Goal: Check status: Check status

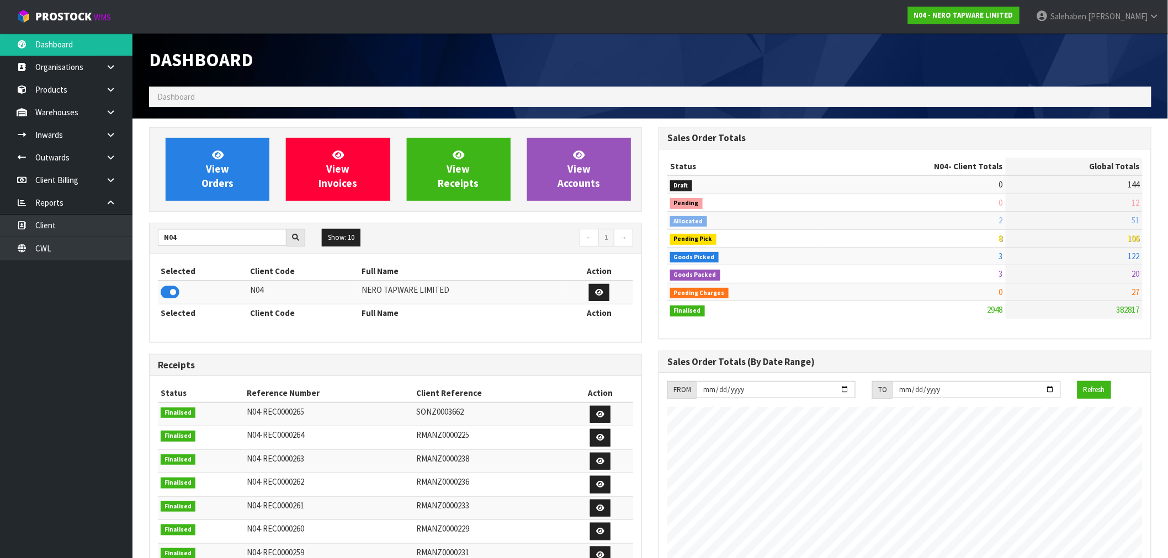
click at [188, 240] on input "N04" at bounding box center [222, 237] width 129 height 17
drag, startPoint x: 189, startPoint y: 238, endPoint x: 140, endPoint y: 244, distance: 50.1
click at [140, 244] on section "View Orders View Invoices View Receipts View Accounts N04 Show: 10 5 10 25 50 ←…" at bounding box center [649, 545] width 1035 height 853
type input "K01"
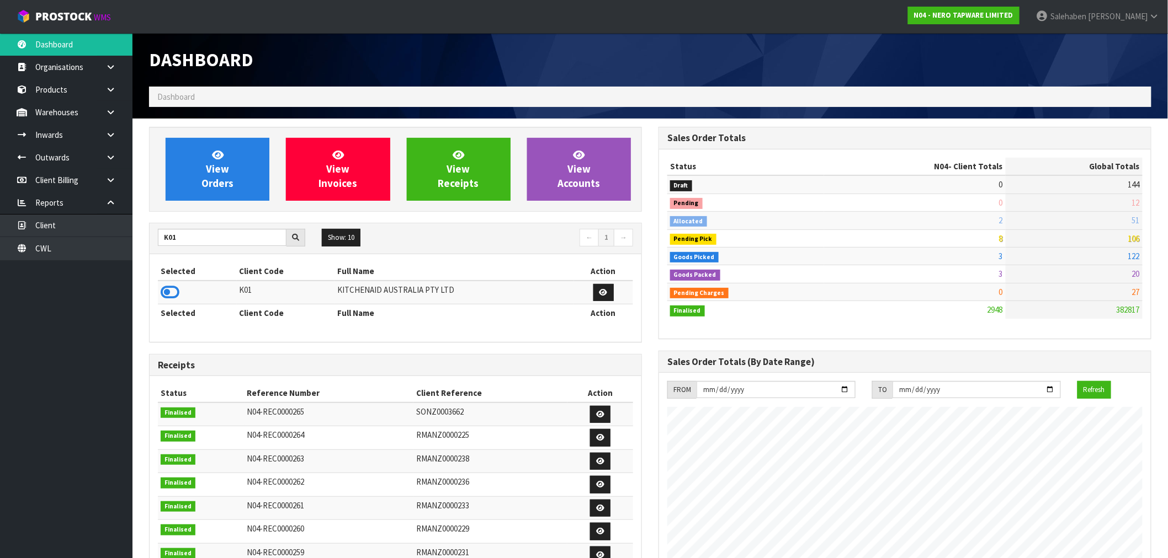
click at [168, 299] on icon at bounding box center [170, 292] width 19 height 17
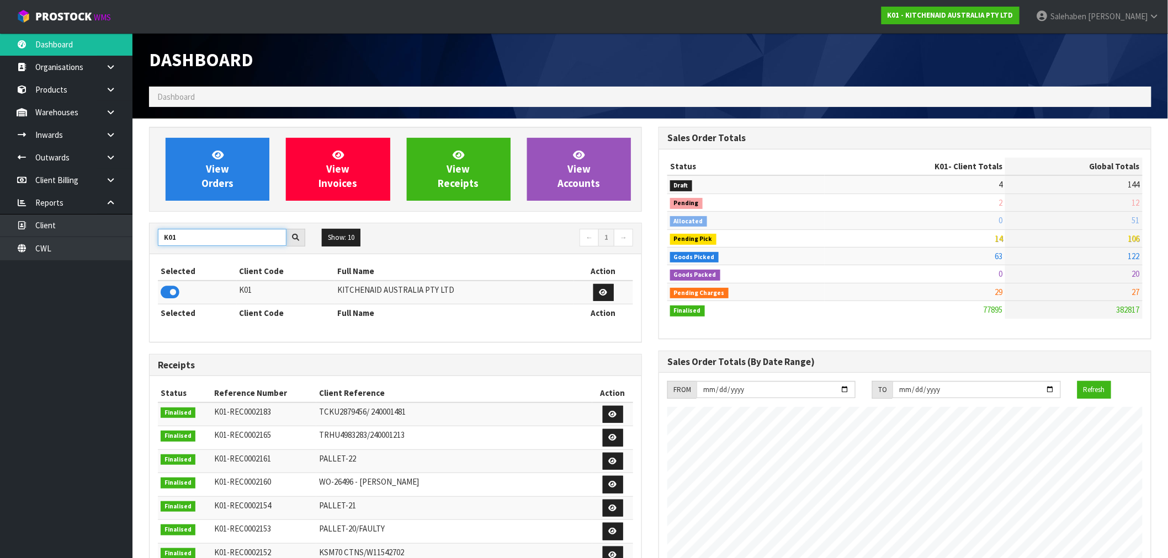
drag, startPoint x: 195, startPoint y: 237, endPoint x: 138, endPoint y: 245, distance: 57.4
click at [138, 245] on section "View Orders View Invoices View Receipts View Accounts K01 Show: 10 5 10 25 50 ←…" at bounding box center [649, 545] width 1035 height 853
type input "S08"
click at [166, 295] on icon at bounding box center [170, 292] width 19 height 17
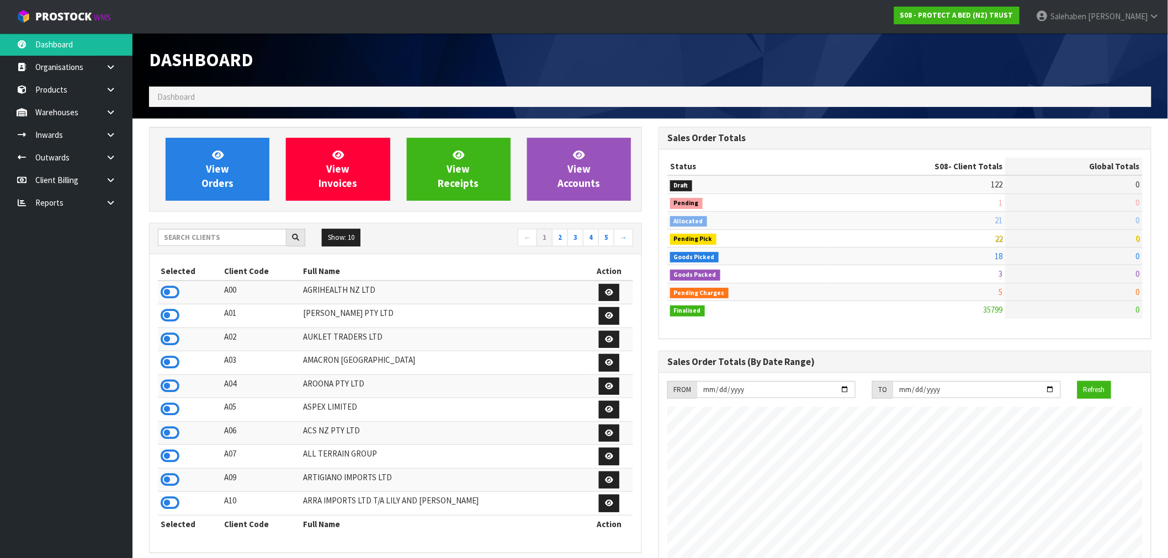
scroll to position [836, 509]
click at [181, 241] on input "text" at bounding box center [222, 237] width 129 height 17
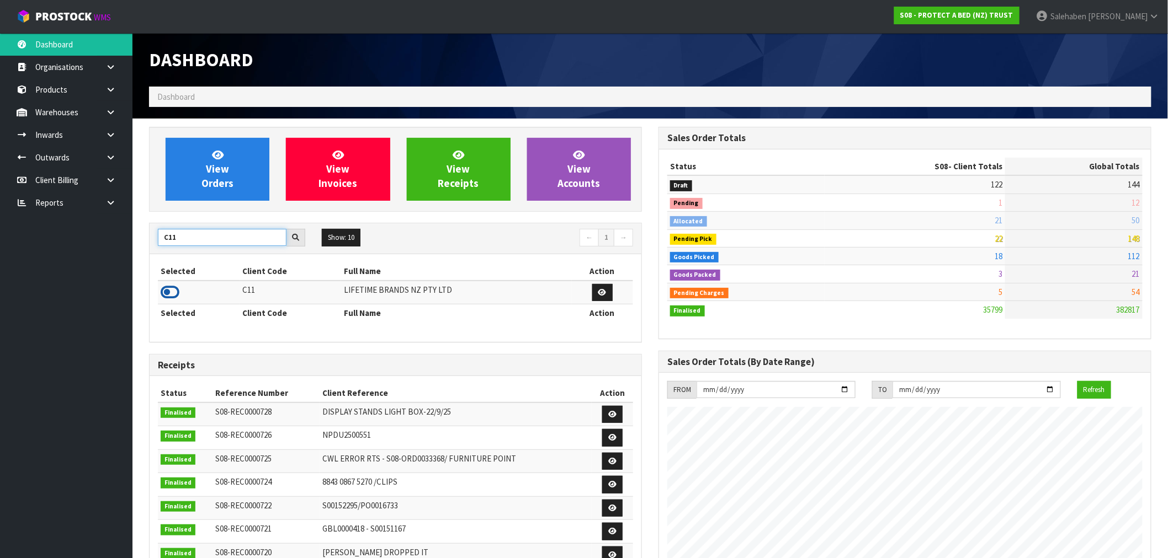
type input "C11"
click at [164, 294] on icon at bounding box center [170, 292] width 19 height 17
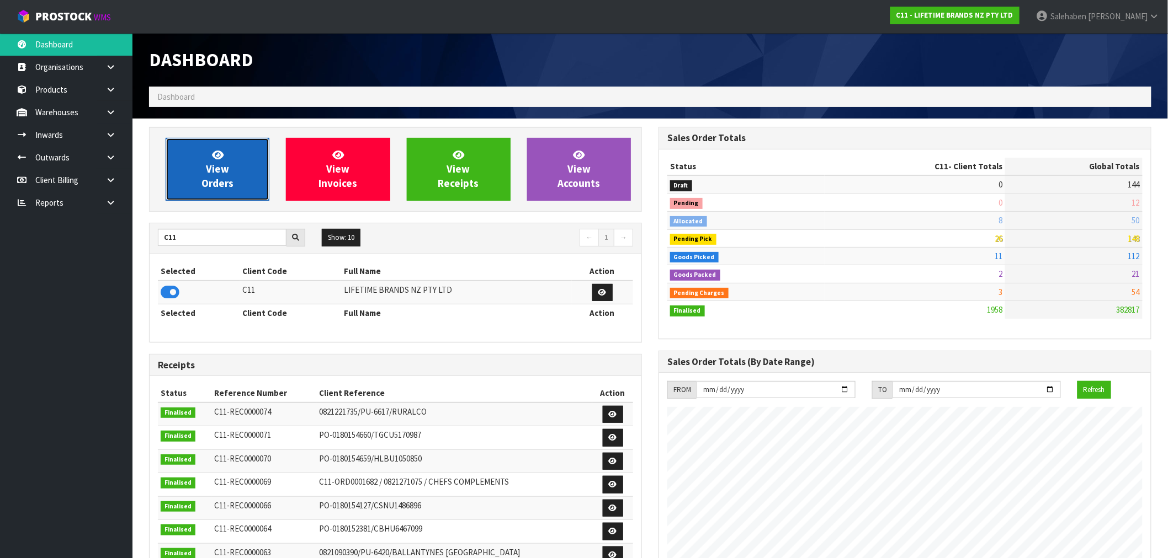
click at [239, 179] on link "View Orders" at bounding box center [218, 169] width 104 height 63
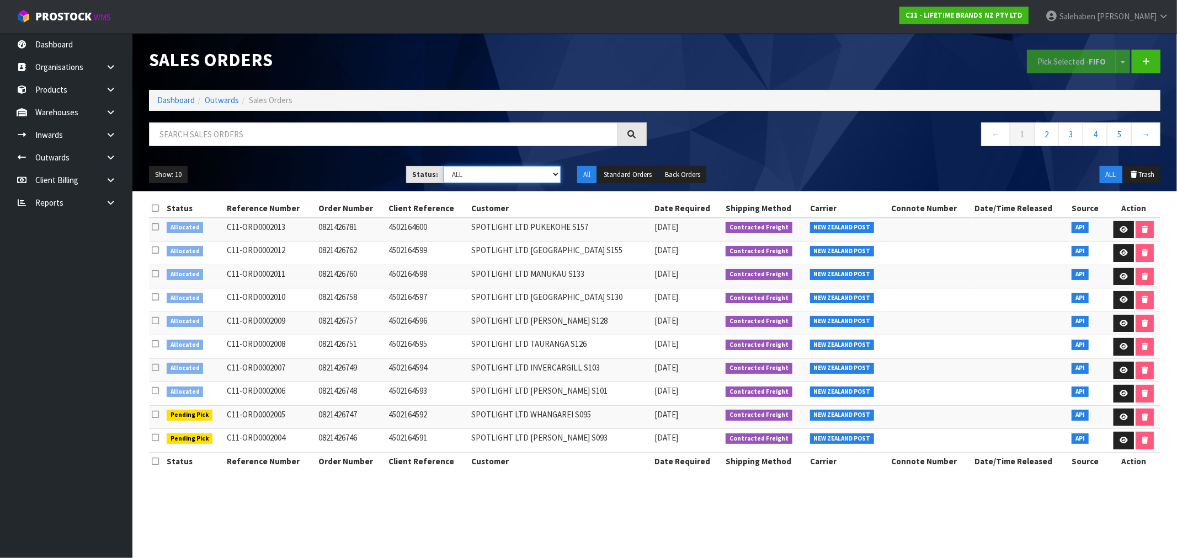
click at [514, 175] on select "Draft Pending Allocated Pending Pick Goods Picked Goods Packed Pending Charges …" at bounding box center [502, 174] width 117 height 17
select select "string:3"
click at [444, 166] on select "Draft Pending Allocated Pending Pick Goods Picked Goods Packed Pending Charges …" at bounding box center [502, 174] width 117 height 17
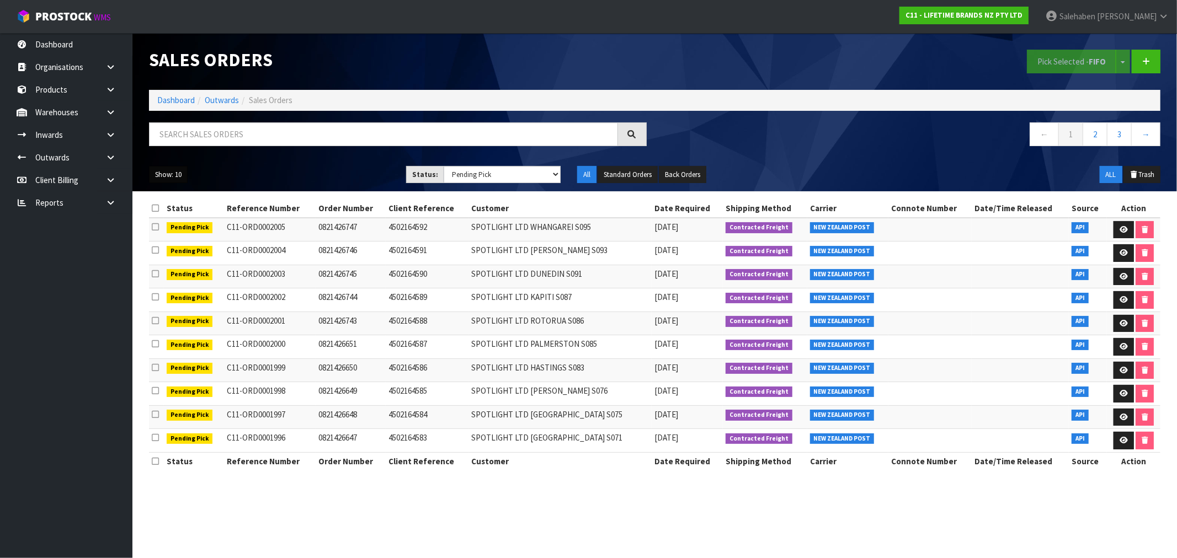
click at [179, 175] on button "Show: 10" at bounding box center [168, 175] width 39 height 18
click at [164, 238] on link "50" at bounding box center [193, 240] width 87 height 15
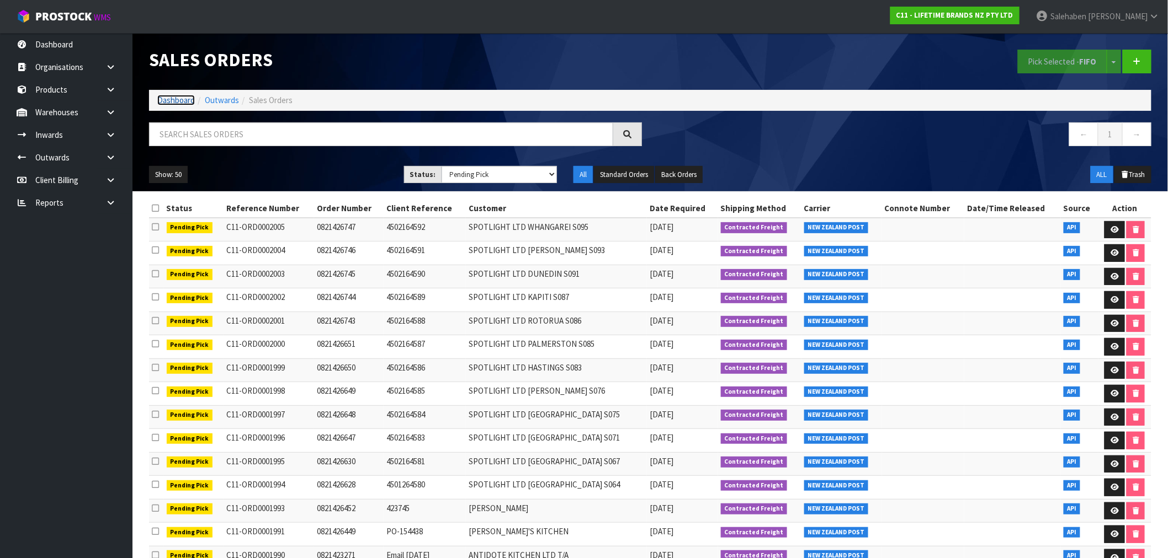
click at [180, 100] on link "Dashboard" at bounding box center [176, 100] width 38 height 10
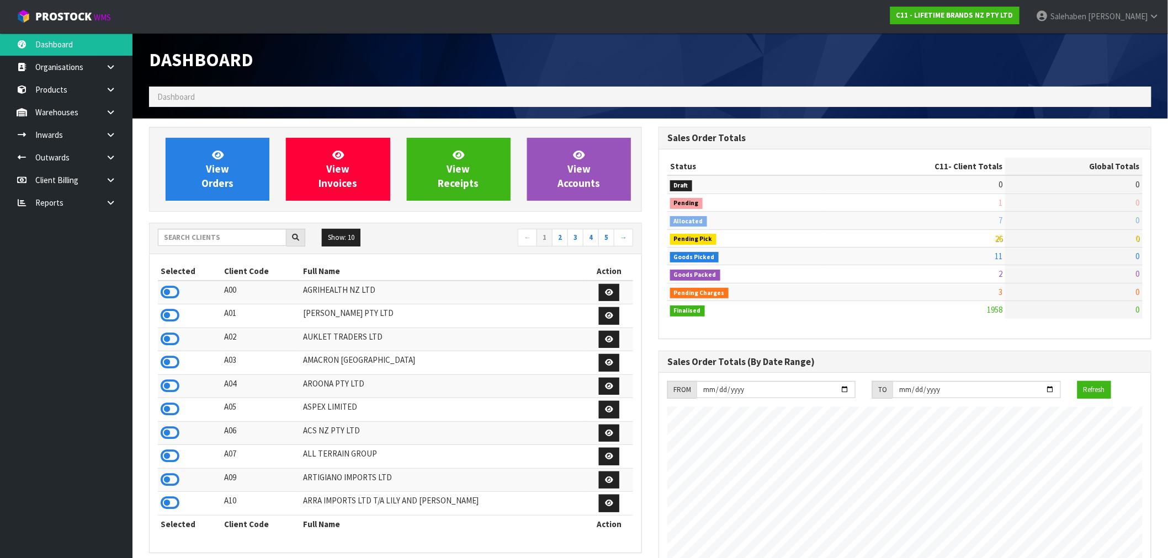
scroll to position [836, 509]
